Goal: Task Accomplishment & Management: Complete application form

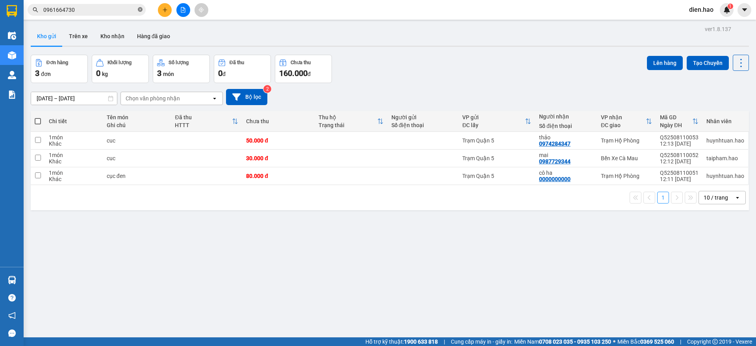
click at [140, 9] on icon "close-circle" at bounding box center [140, 9] width 5 height 5
click at [124, 9] on input "text" at bounding box center [89, 10] width 93 height 9
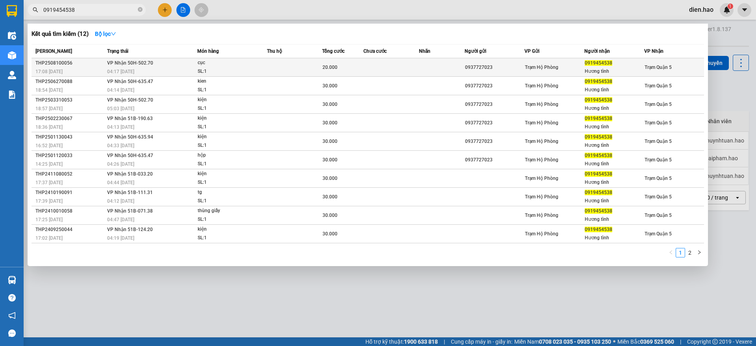
type input "0919454538"
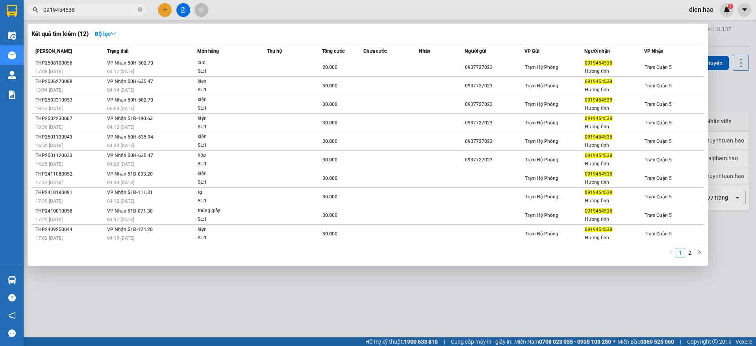
click at [250, 65] on div "cục" at bounding box center [227, 63] width 59 height 9
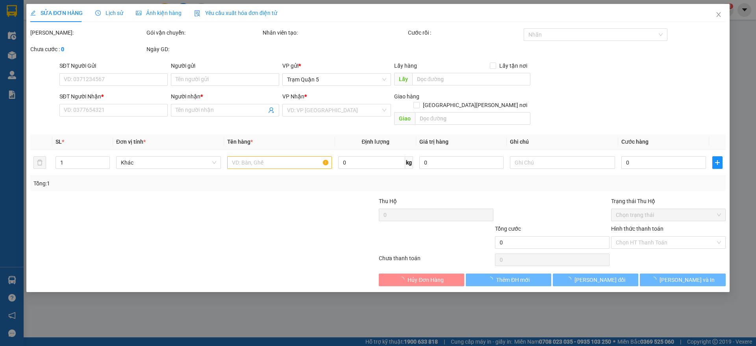
type input "0937727023"
type input "0919454538"
type input "Hương tình"
type input "20.000"
type input "0"
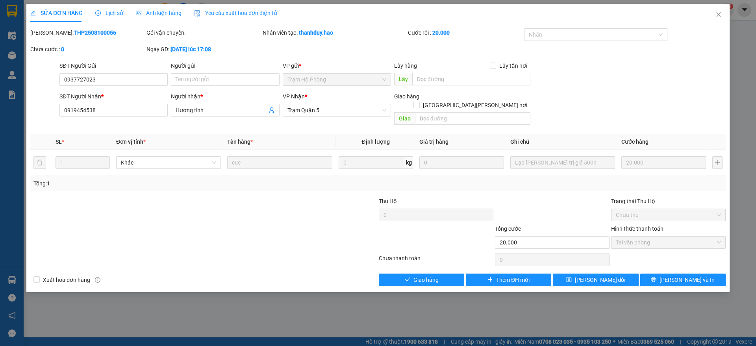
click at [158, 12] on span "Ảnh kiện hàng" at bounding box center [159, 13] width 46 height 6
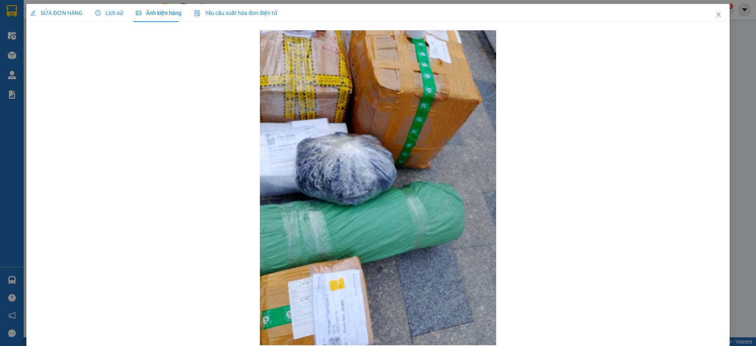
click at [100, 15] on span "Lịch sử" at bounding box center [109, 13] width 28 height 6
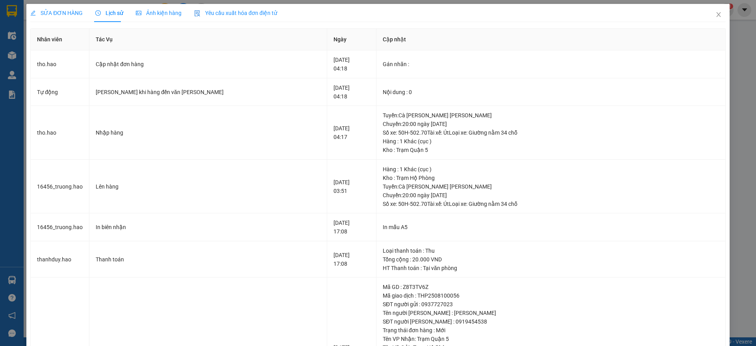
click at [45, 7] on div "SỬA ĐƠN HÀNG" at bounding box center [56, 13] width 52 height 18
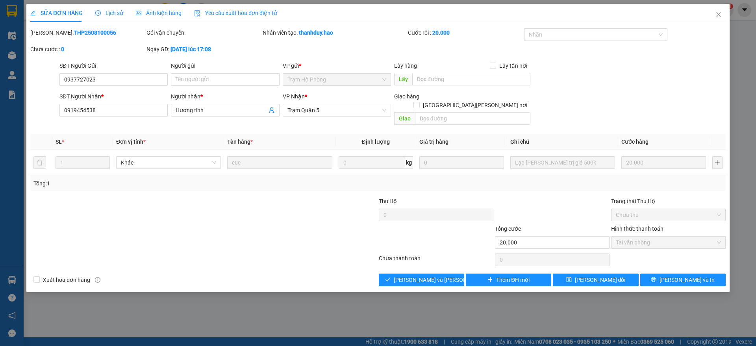
click at [422, 256] on div "Chưa thanh toán" at bounding box center [436, 261] width 116 height 14
click at [424, 276] on span "[PERSON_NAME] và [PERSON_NAME] hàng" at bounding box center [447, 280] width 106 height 9
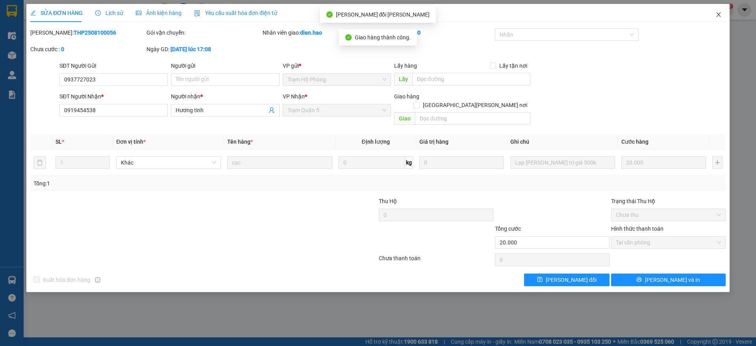
click at [715, 18] on icon "close" at bounding box center [718, 14] width 6 height 6
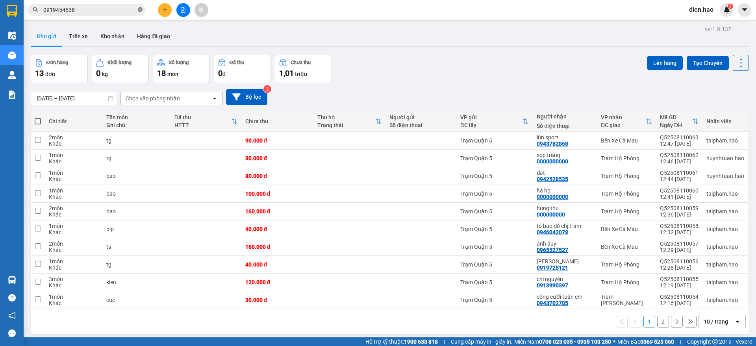
click at [139, 9] on icon "close-circle" at bounding box center [140, 9] width 5 height 5
click at [736, 66] on icon at bounding box center [741, 62] width 11 height 11
click at [724, 110] on span "Làm mới" at bounding box center [723, 113] width 22 height 8
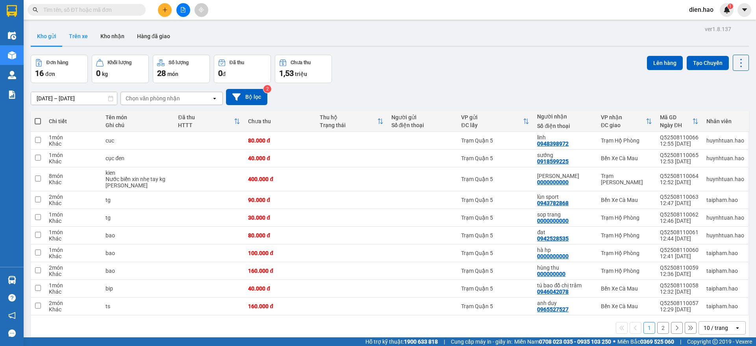
click at [85, 41] on button "Trên xe" at bounding box center [79, 36] width 32 height 19
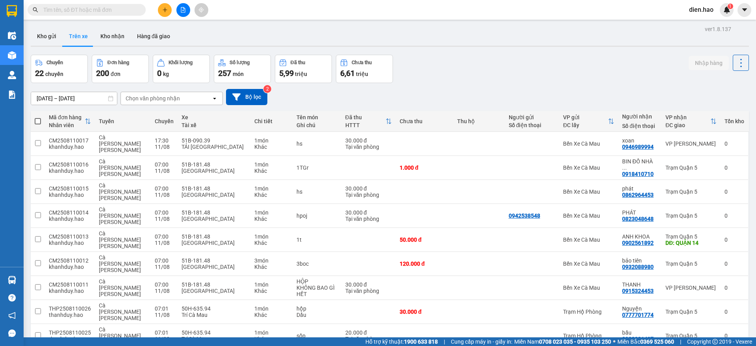
click at [193, 98] on div "Chọn văn phòng nhận" at bounding box center [166, 98] width 91 height 13
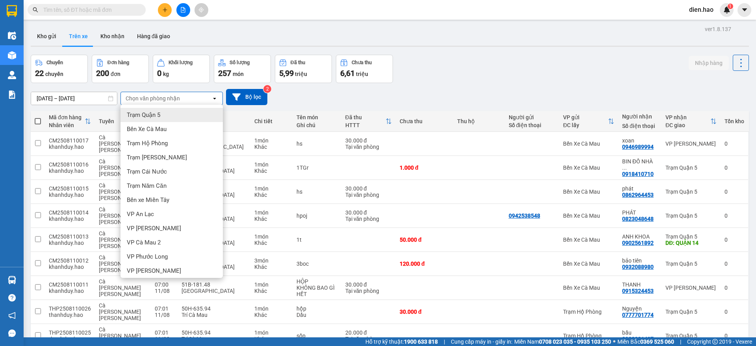
click at [173, 116] on div "Trạm Quận 5" at bounding box center [171, 115] width 102 height 14
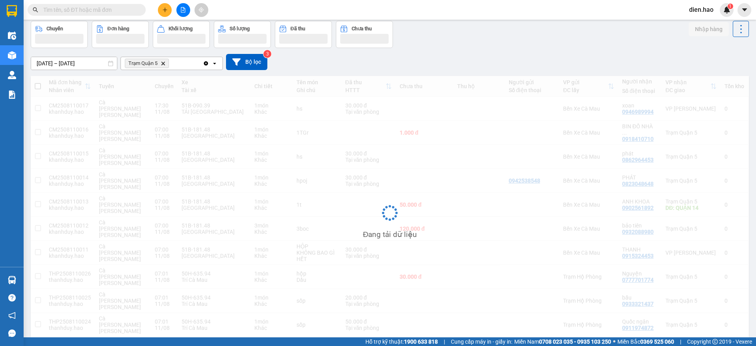
scroll to position [36, 0]
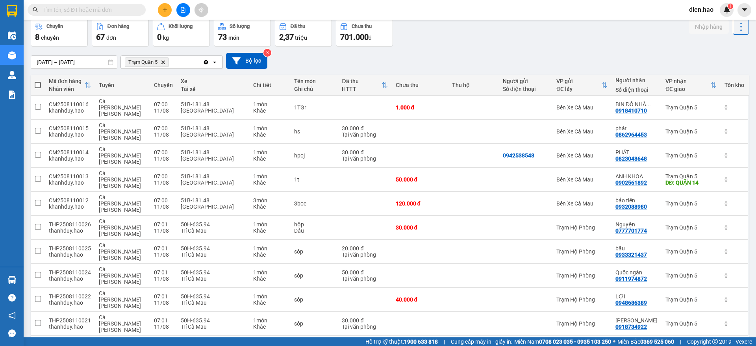
click at [699, 342] on div "10 / trang open" at bounding box center [722, 348] width 47 height 13
click at [713, 267] on span "100 / trang" at bounding box center [711, 268] width 28 height 8
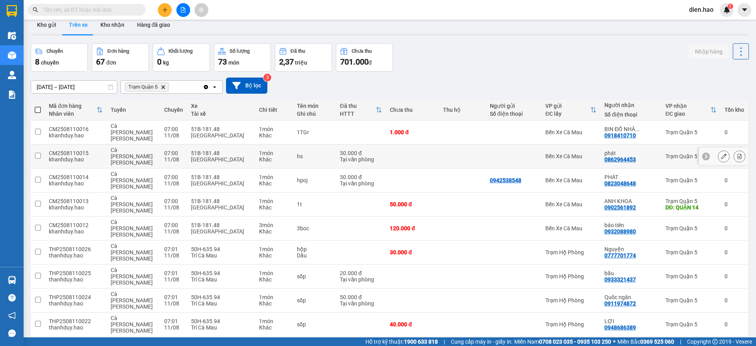
scroll to position [0, 0]
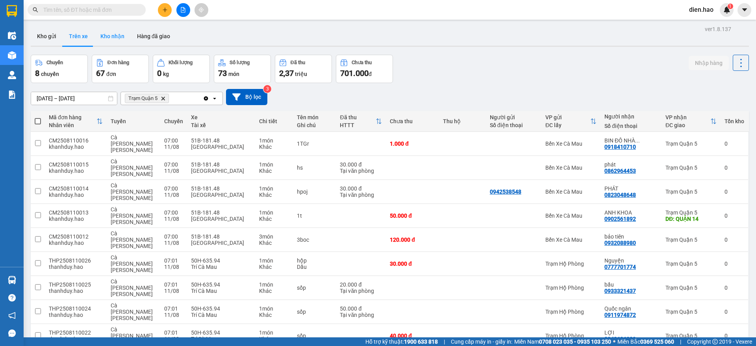
click at [106, 39] on button "Kho nhận" at bounding box center [112, 36] width 37 height 19
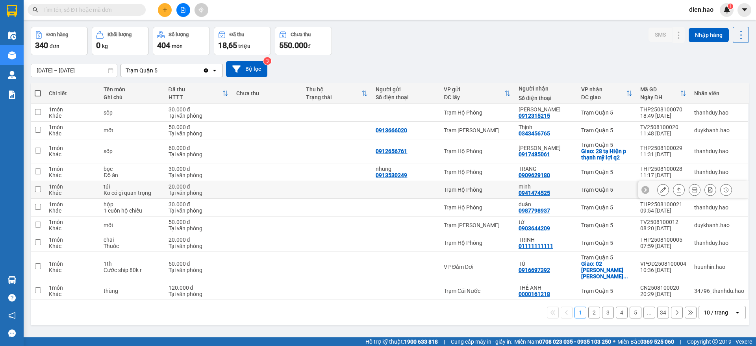
scroll to position [36, 0]
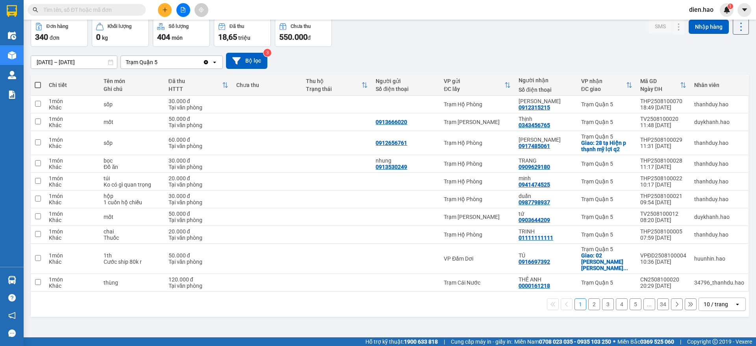
click at [704, 300] on div "10 / trang" at bounding box center [716, 304] width 24 height 8
click at [712, 280] on span "100 / trang" at bounding box center [711, 281] width 28 height 8
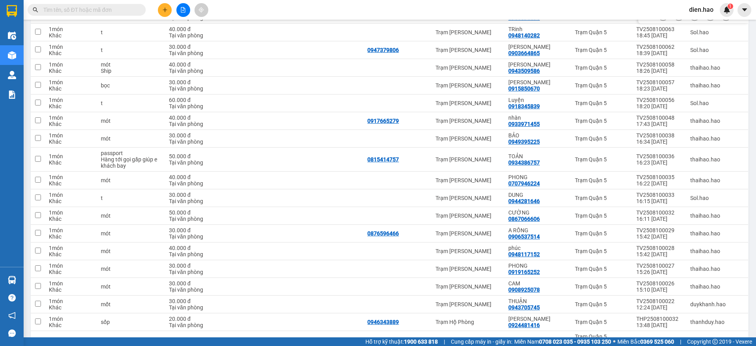
scroll to position [1637, 0]
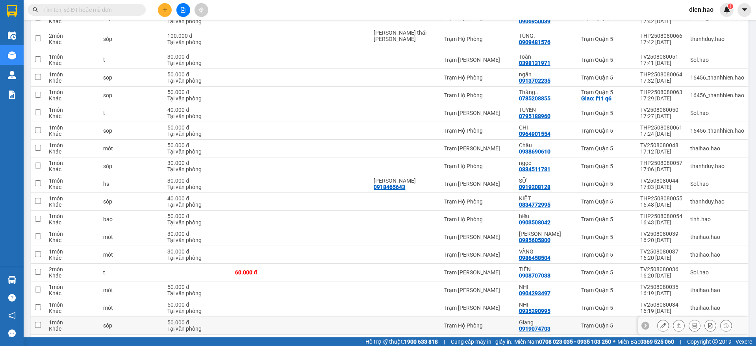
scroll to position [394, 0]
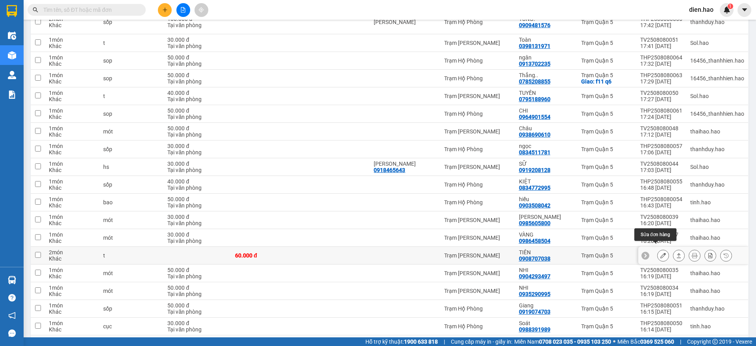
click at [660, 253] on icon at bounding box center [663, 256] width 6 height 6
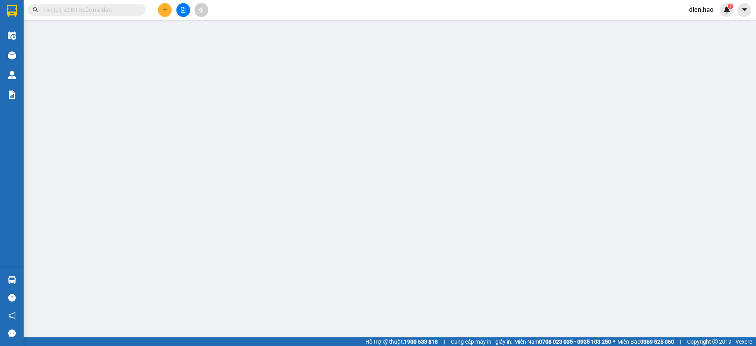
type input "0908707038"
type input "TIÊN"
type input "60.000"
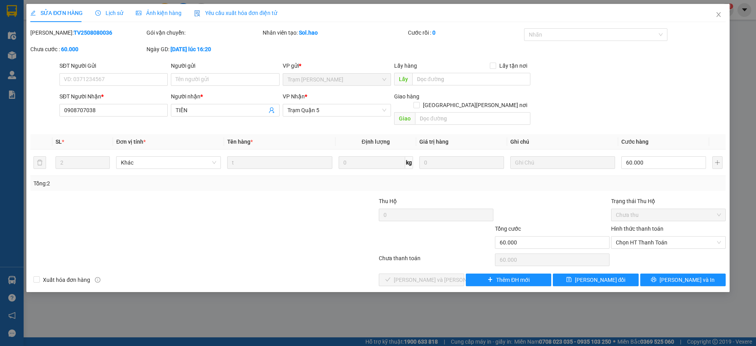
click at [164, 16] on span "Ảnh kiện hàng" at bounding box center [159, 13] width 46 height 6
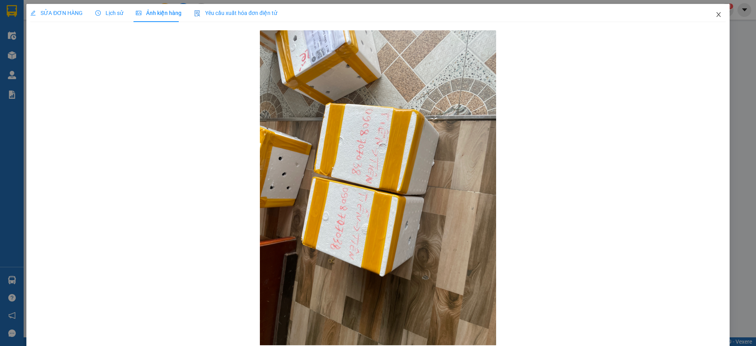
click at [710, 11] on span "Close" at bounding box center [719, 15] width 22 height 22
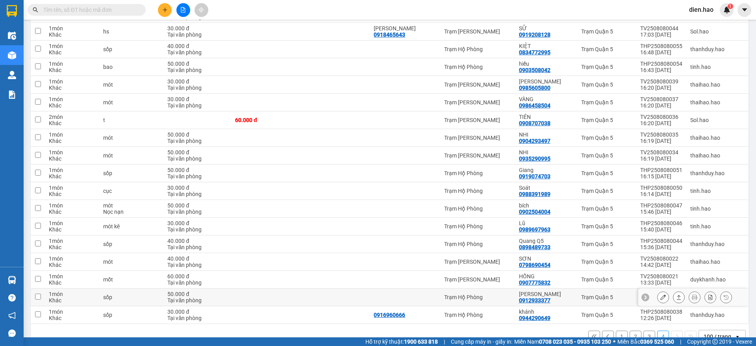
scroll to position [542, 0]
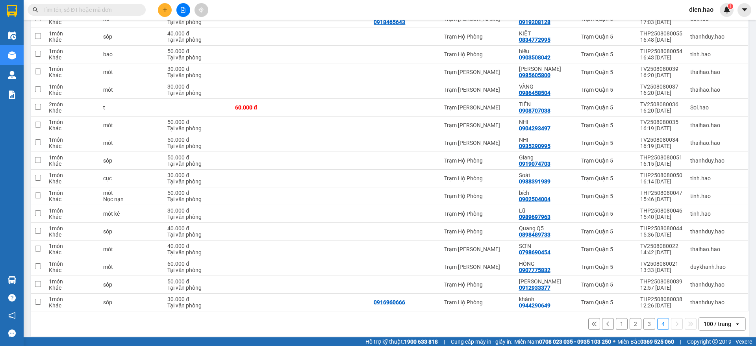
click at [643, 318] on button "3" at bounding box center [649, 324] width 12 height 12
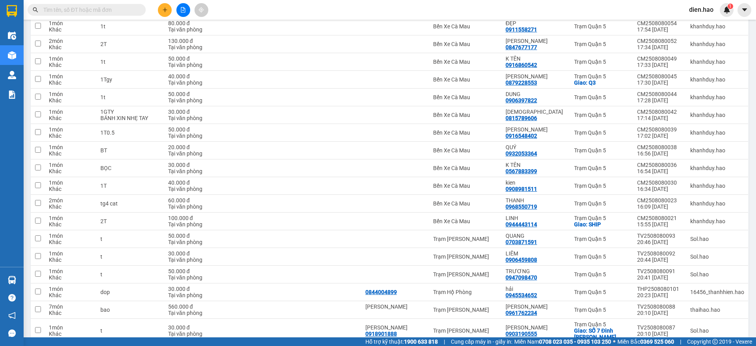
scroll to position [1637, 0]
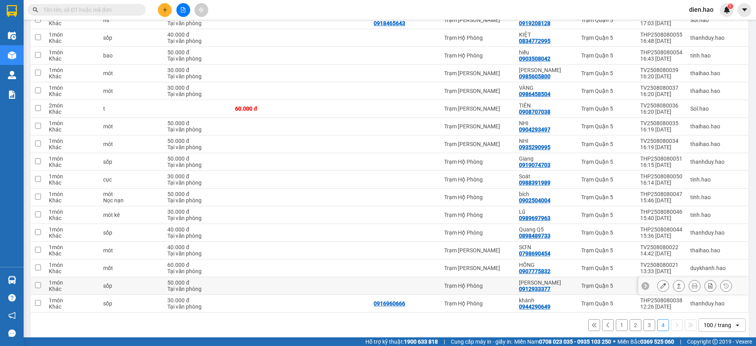
scroll to position [542, 0]
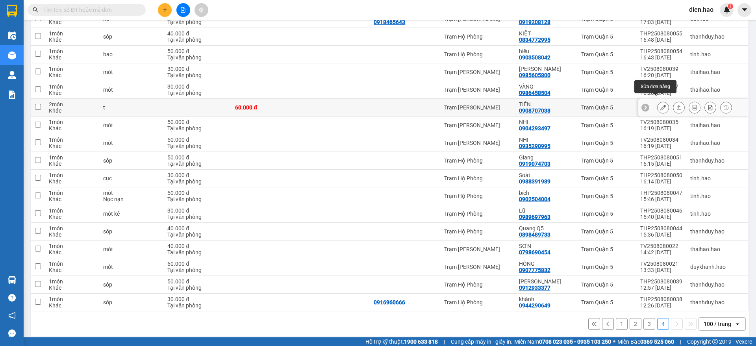
click at [660, 105] on icon at bounding box center [663, 108] width 6 height 6
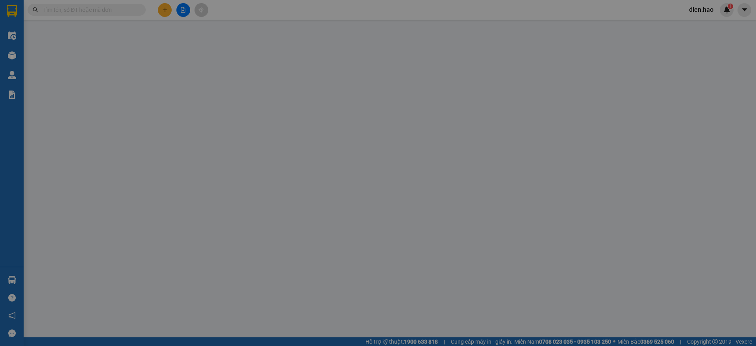
type input "0908707038"
type input "TIÊN"
type input "60.000"
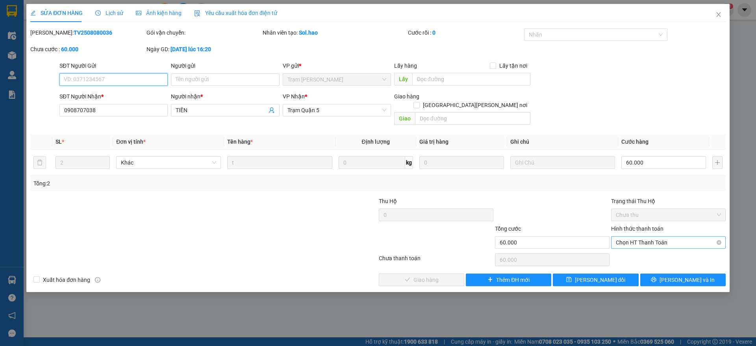
click at [660, 237] on span "Chọn HT Thanh Toán" at bounding box center [668, 243] width 105 height 12
click at [651, 249] on div "Tại văn phòng" at bounding box center [668, 249] width 105 height 9
type input "0"
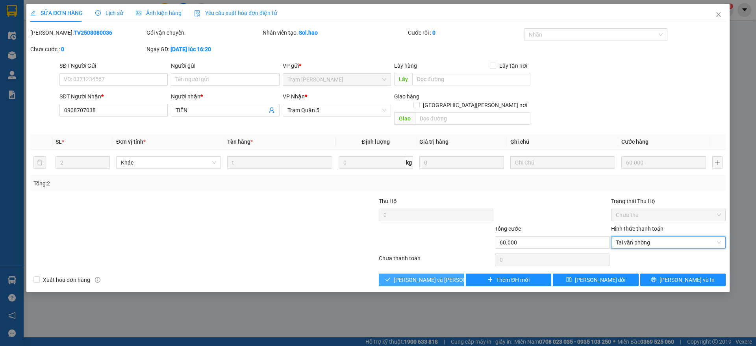
click at [449, 274] on button "[PERSON_NAME] và [PERSON_NAME] hàng" at bounding box center [421, 280] width 85 height 13
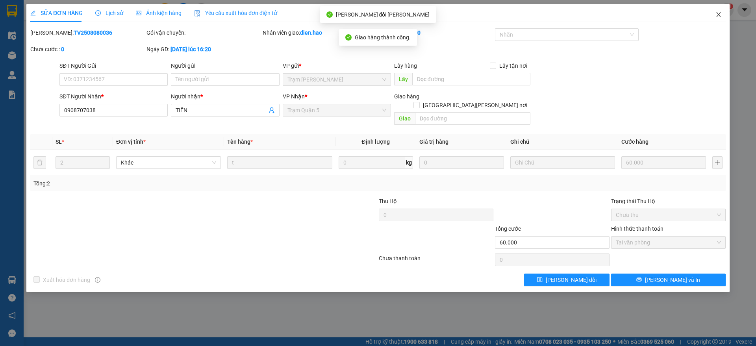
click at [718, 19] on span "Close" at bounding box center [719, 15] width 22 height 22
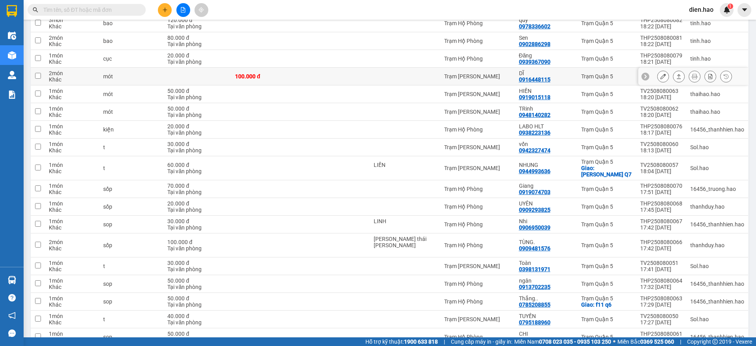
scroll to position [149, 0]
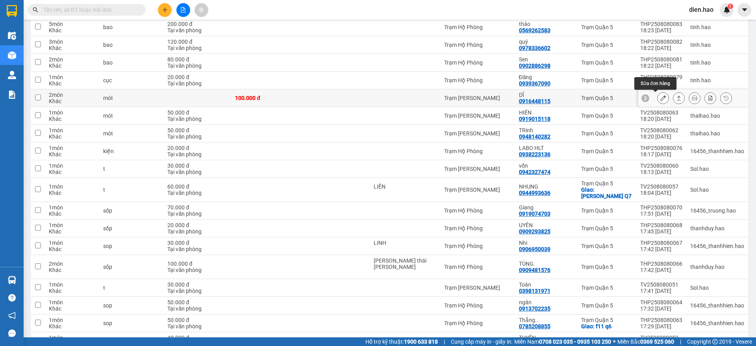
click at [660, 97] on icon at bounding box center [663, 98] width 6 height 6
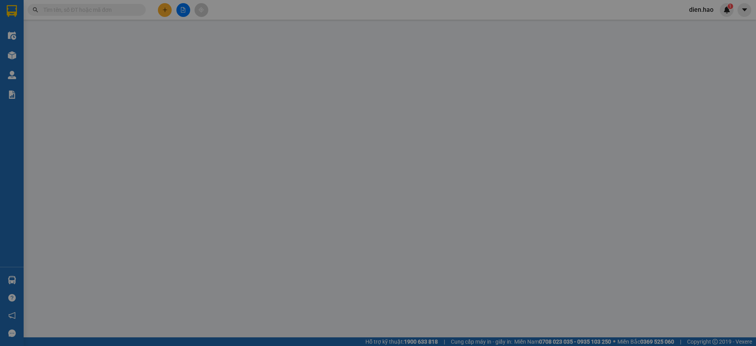
type input "0916448115"
type input "DĨ"
type input "100.000"
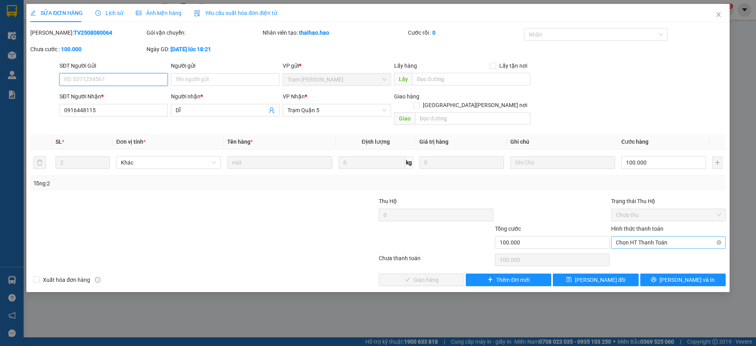
drag, startPoint x: 641, startPoint y: 231, endPoint x: 641, endPoint y: 242, distance: 10.6
click at [641, 237] on span "Chọn HT Thanh Toán" at bounding box center [668, 243] width 105 height 12
drag, startPoint x: 638, startPoint y: 251, endPoint x: 495, endPoint y: 249, distance: 142.2
click at [628, 249] on div "Tại văn phòng" at bounding box center [668, 249] width 105 height 9
type input "0"
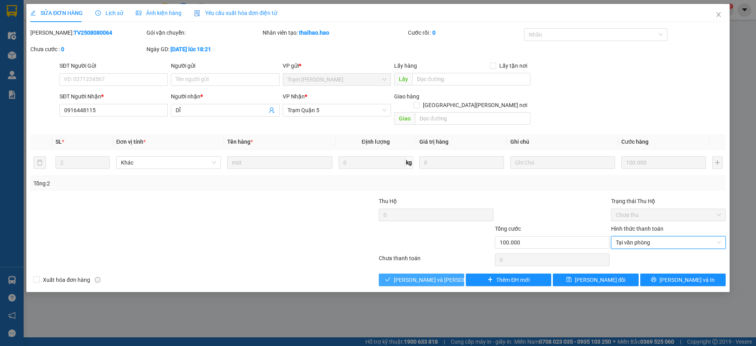
click at [453, 274] on button "[PERSON_NAME] và [PERSON_NAME] hàng" at bounding box center [421, 280] width 85 height 13
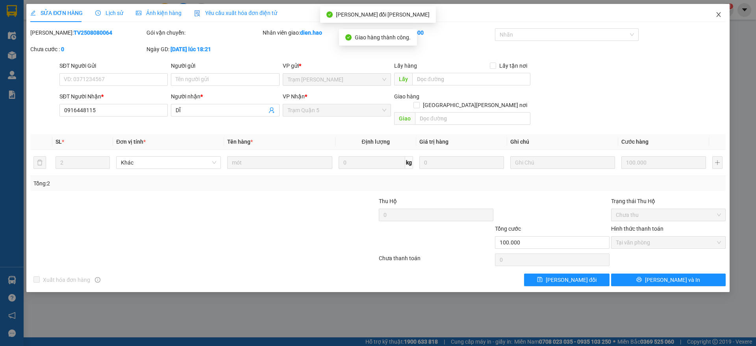
click at [723, 22] on span "Close" at bounding box center [719, 15] width 22 height 22
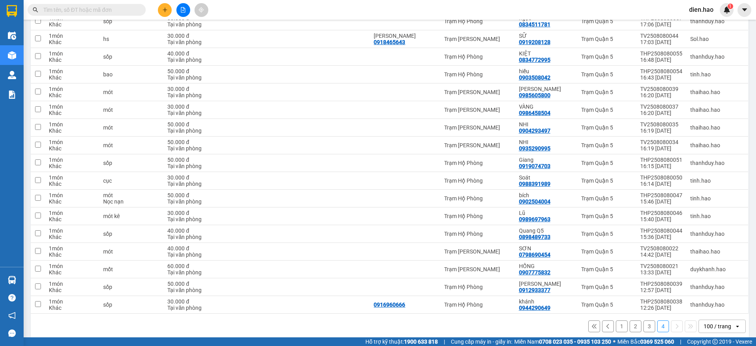
scroll to position [506, 0]
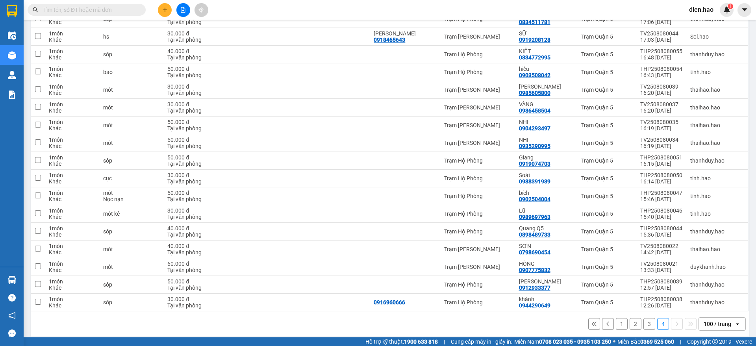
click at [643, 320] on button "3" at bounding box center [649, 324] width 12 height 12
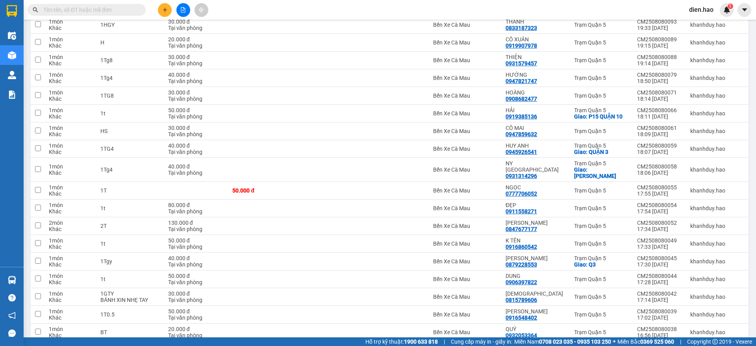
scroll to position [1144, 0]
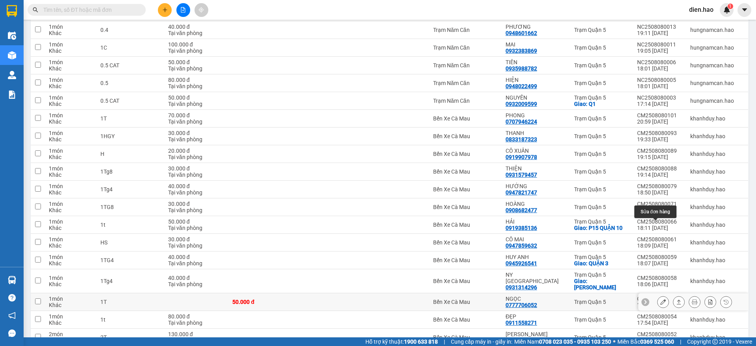
click at [660, 299] on icon at bounding box center [663, 302] width 6 height 6
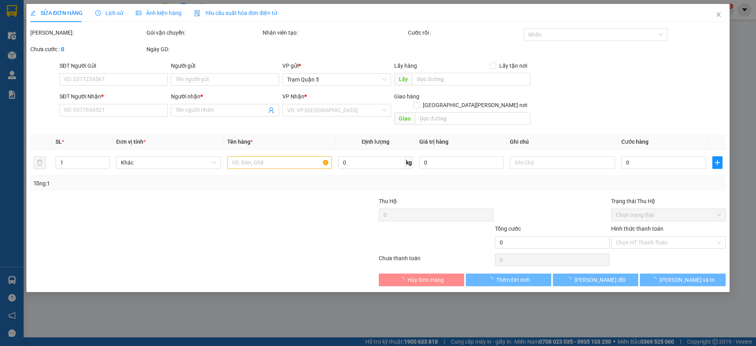
type input "0777706052"
type input "NGỌC"
type input "50.000"
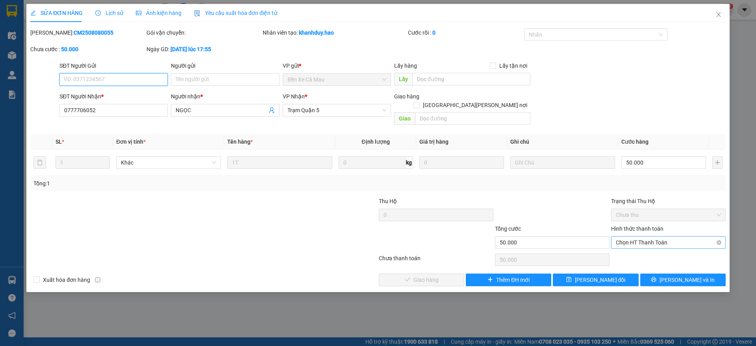
click at [659, 237] on span "Chọn HT Thanh Toán" at bounding box center [668, 243] width 105 height 12
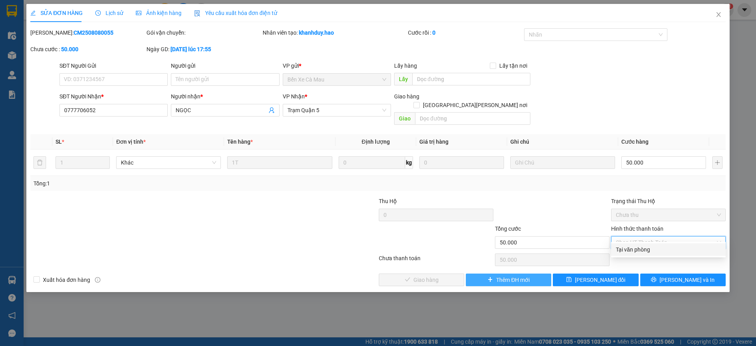
drag, startPoint x: 645, startPoint y: 245, endPoint x: 495, endPoint y: 266, distance: 150.7
click at [644, 245] on div "Tại văn phòng" at bounding box center [668, 249] width 105 height 9
type input "0"
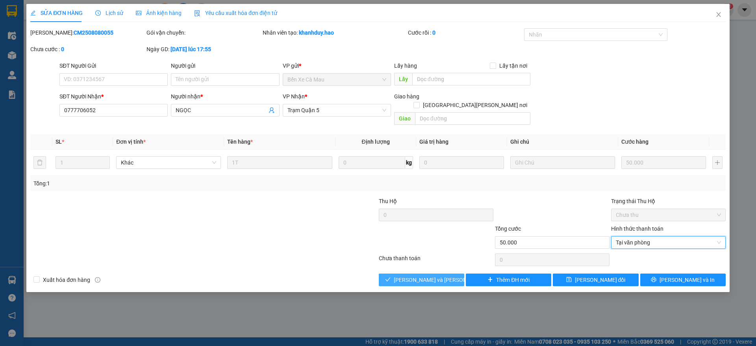
click at [428, 274] on button "[PERSON_NAME] và [PERSON_NAME] hàng" at bounding box center [421, 280] width 85 height 13
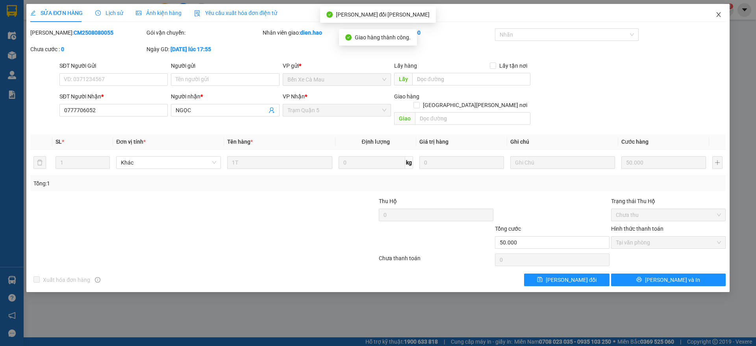
click at [714, 15] on span "Close" at bounding box center [719, 15] width 22 height 22
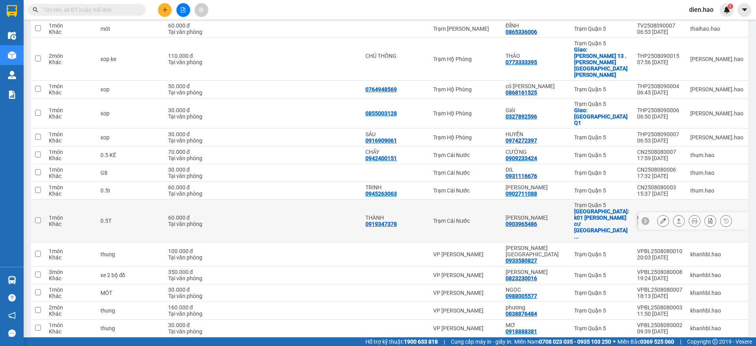
scroll to position [543, 0]
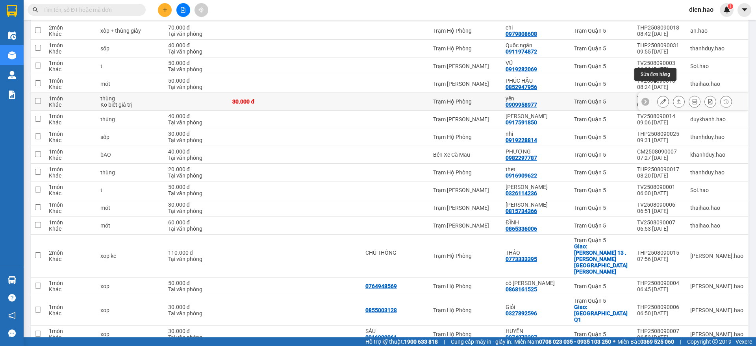
click at [660, 95] on button at bounding box center [663, 102] width 11 height 14
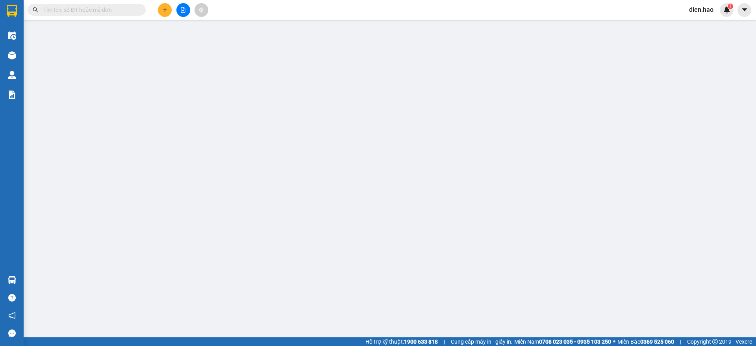
type input "0909958977"
type input "yến"
type input "30.000"
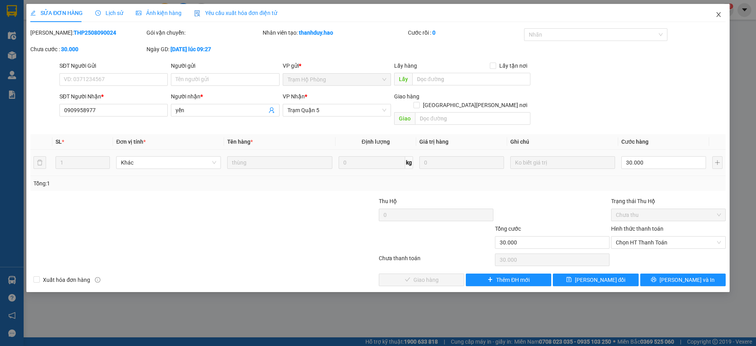
drag, startPoint x: 722, startPoint y: 15, endPoint x: 719, endPoint y: 9, distance: 7.0
click at [720, 19] on span "Close" at bounding box center [719, 15] width 22 height 22
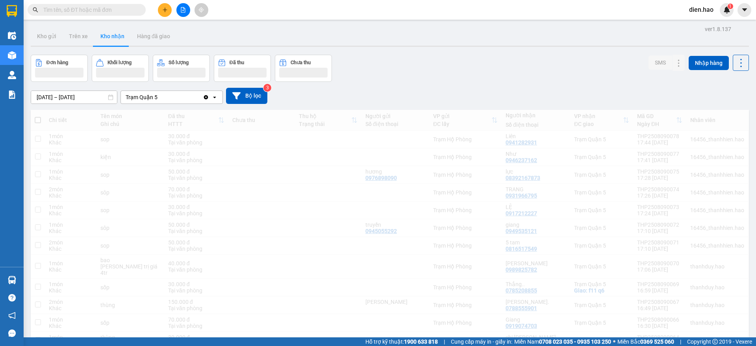
click at [719, 9] on span "dien.hao" at bounding box center [701, 10] width 37 height 10
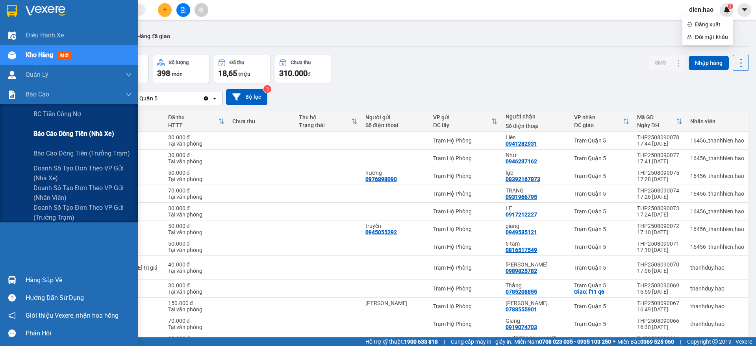
click at [83, 136] on span "Báo cáo dòng tiền (nhà xe)" at bounding box center [73, 134] width 81 height 10
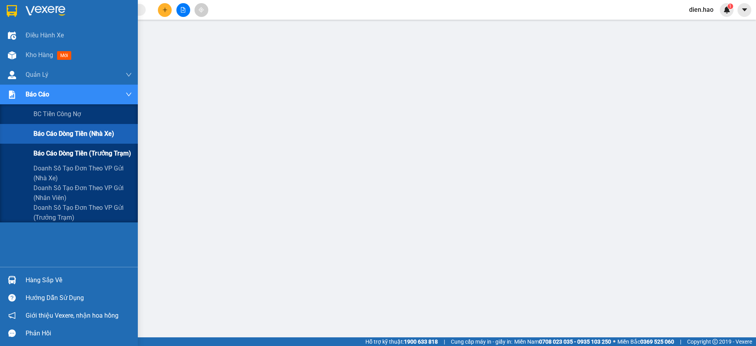
click at [82, 152] on span "Báo cáo dòng tiền (trưởng trạm)" at bounding box center [82, 153] width 98 height 10
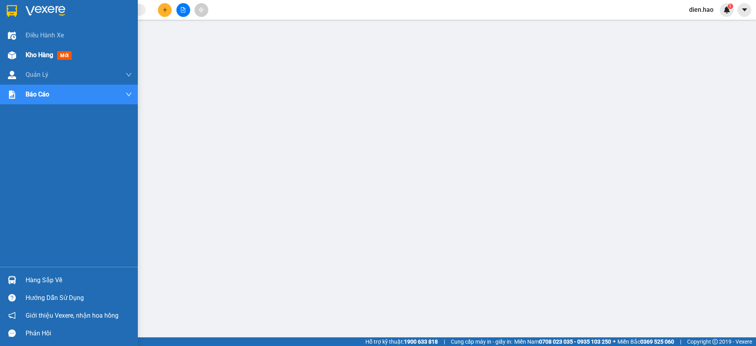
click at [43, 52] on span "Kho hàng" at bounding box center [40, 54] width 28 height 7
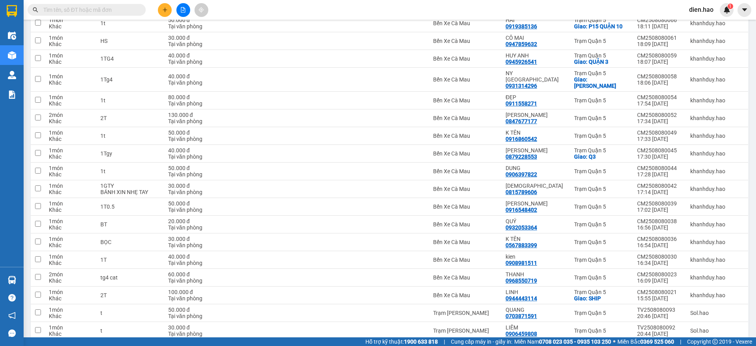
scroll to position [1637, 0]
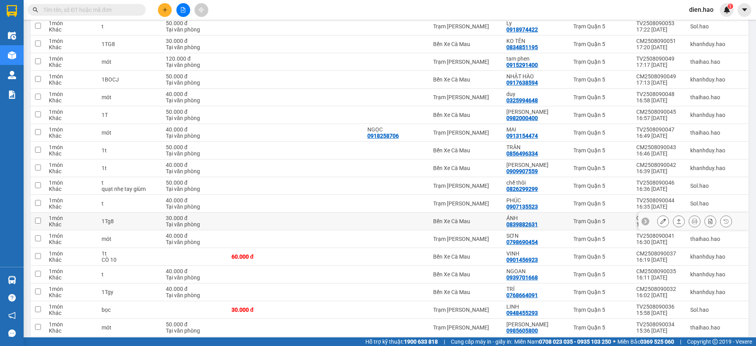
scroll to position [1089, 0]
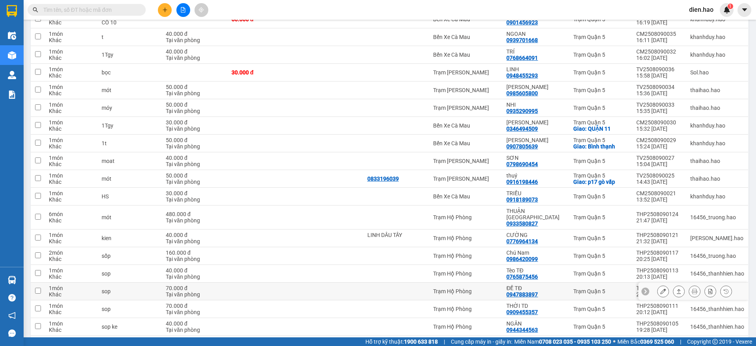
scroll to position [1236, 0]
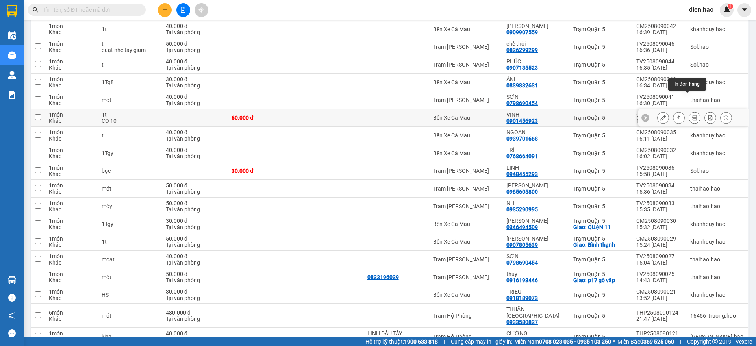
click at [692, 115] on icon at bounding box center [695, 118] width 6 height 6
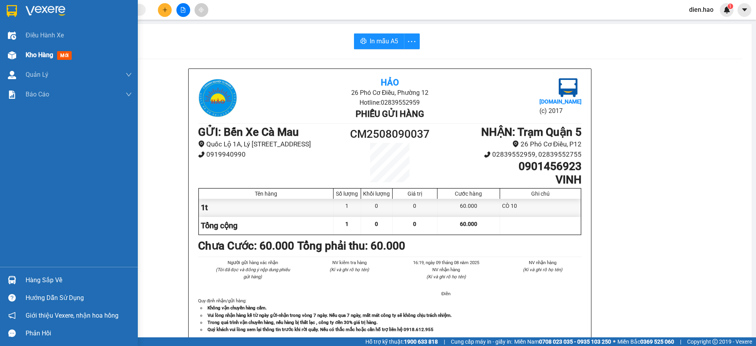
click at [46, 56] on span "Kho hàng" at bounding box center [40, 54] width 28 height 7
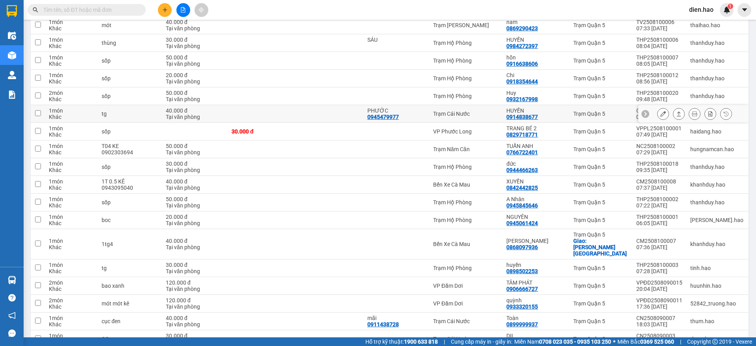
scroll to position [98, 0]
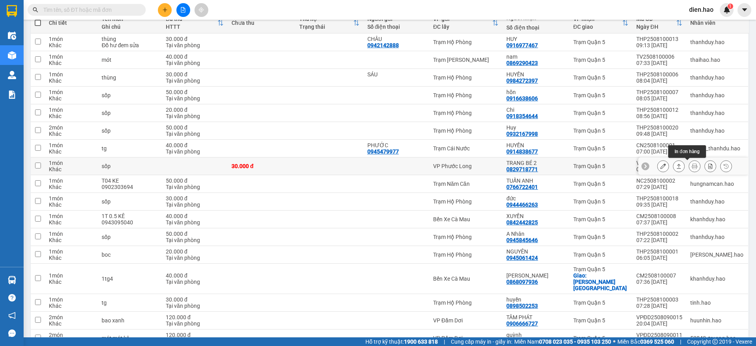
click at [692, 167] on icon at bounding box center [695, 166] width 6 height 6
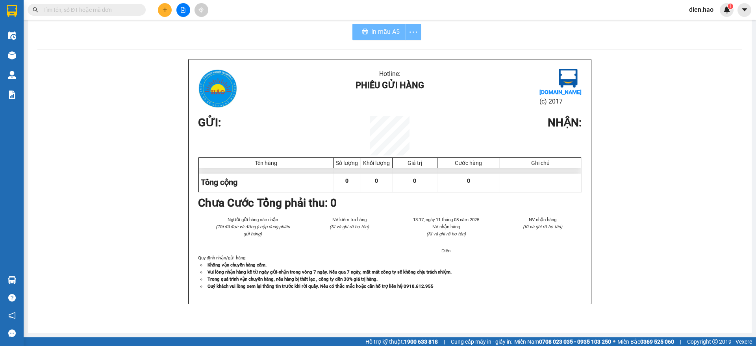
scroll to position [7, 0]
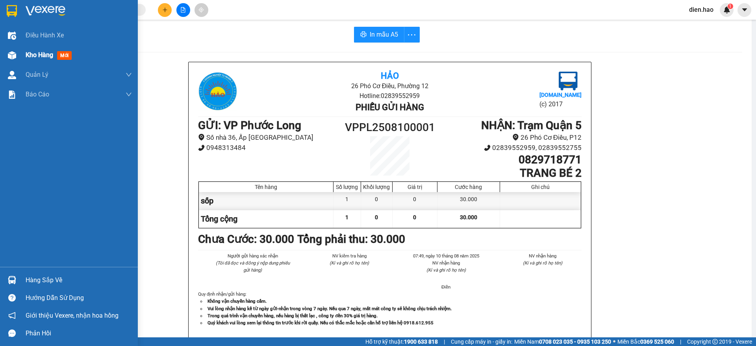
click at [48, 54] on span "Kho hàng" at bounding box center [40, 54] width 28 height 7
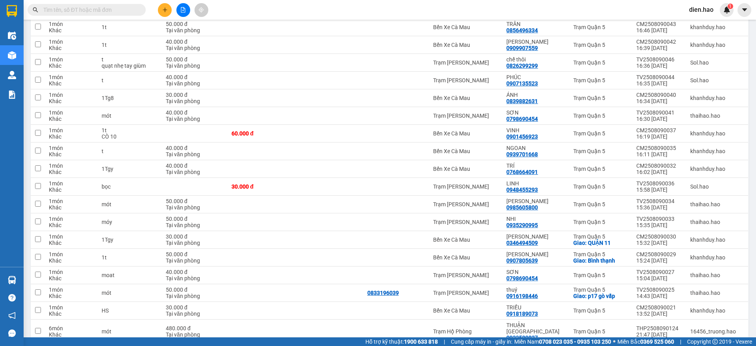
scroll to position [1630, 0]
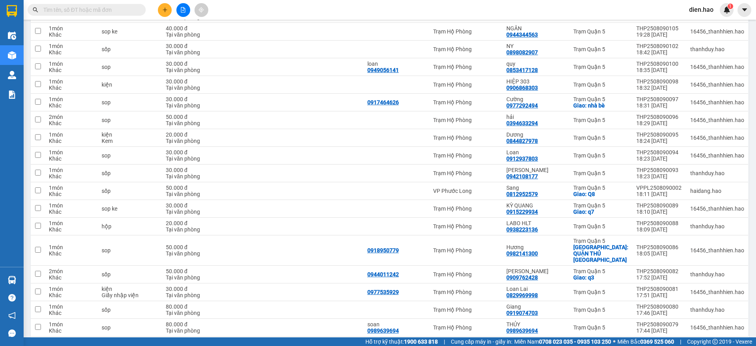
click at [616, 343] on button "1" at bounding box center [622, 349] width 12 height 12
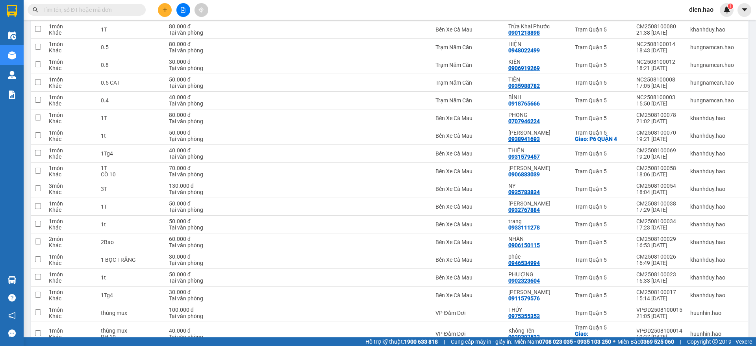
scroll to position [1089, 0]
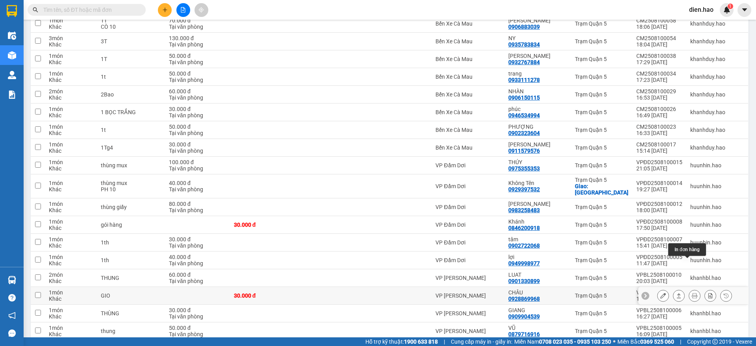
click at [690, 289] on button at bounding box center [694, 296] width 11 height 14
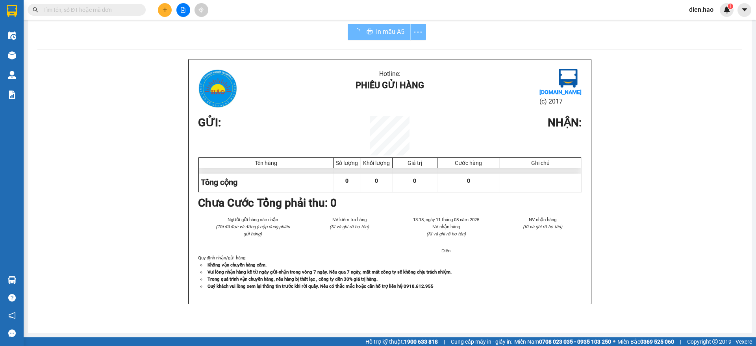
scroll to position [7, 0]
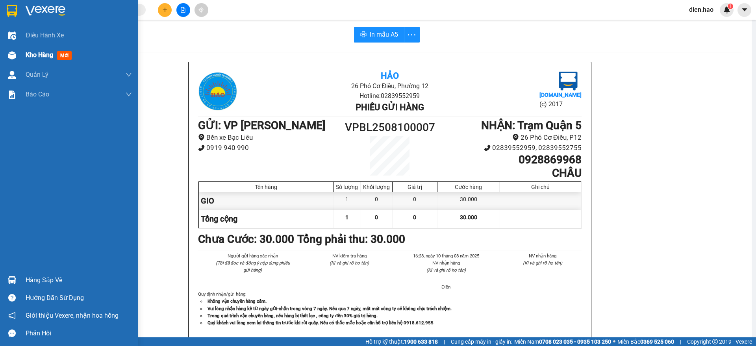
click at [40, 56] on span "Kho hàng" at bounding box center [40, 54] width 28 height 7
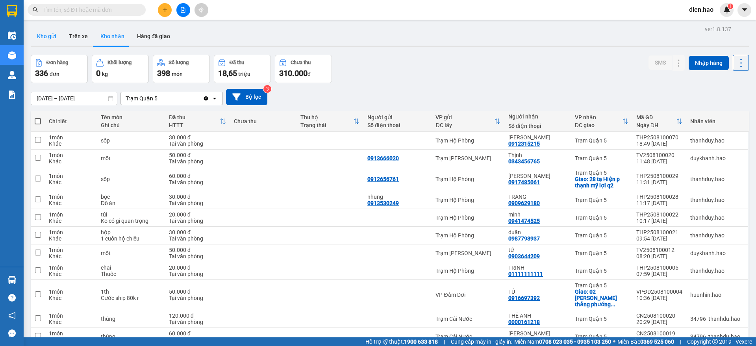
click at [54, 39] on button "Kho gửi" at bounding box center [47, 36] width 32 height 19
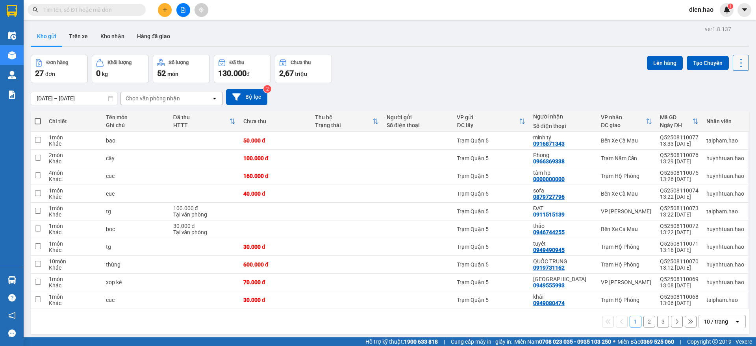
click at [736, 60] on icon at bounding box center [741, 62] width 11 height 11
click at [730, 111] on span "Làm mới" at bounding box center [723, 113] width 22 height 8
click at [737, 61] on icon at bounding box center [741, 62] width 11 height 11
click at [723, 111] on span "Làm mới" at bounding box center [723, 113] width 22 height 8
drag, startPoint x: 730, startPoint y: 61, endPoint x: 733, endPoint y: 71, distance: 9.8
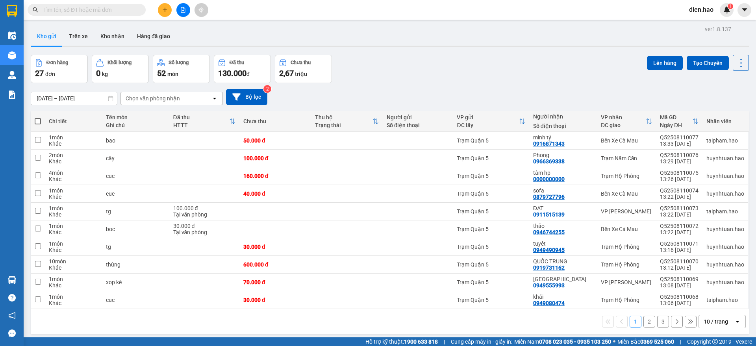
click at [736, 62] on icon at bounding box center [741, 62] width 11 height 11
click at [719, 110] on span "Làm mới" at bounding box center [723, 113] width 22 height 8
click at [737, 57] on icon at bounding box center [741, 62] width 11 height 11
click at [730, 112] on span "Làm mới" at bounding box center [723, 113] width 22 height 8
